Goal: Navigation & Orientation: Find specific page/section

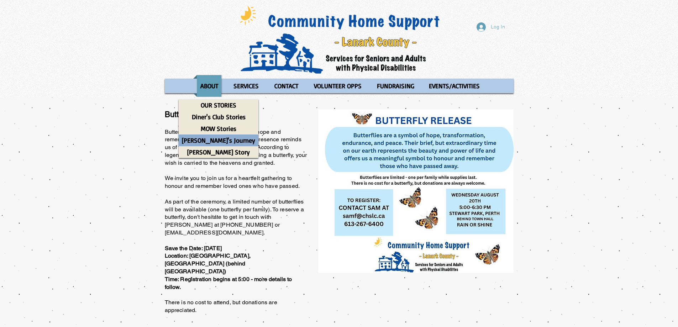
click at [204, 142] on p "[PERSON_NAME]'s Journey" at bounding box center [219, 141] width 80 height 12
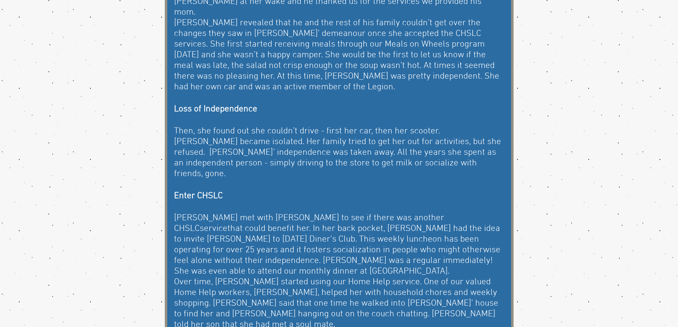
scroll to position [214, 0]
